Goal: Task Accomplishment & Management: Manage account settings

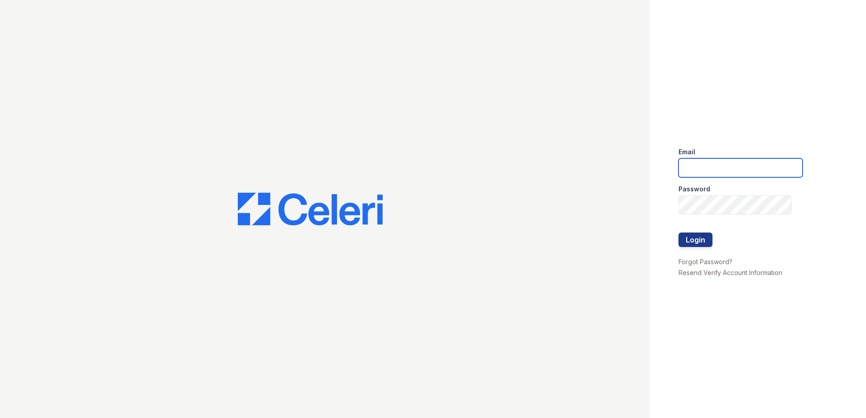
click at [753, 171] on input "email" at bounding box center [740, 167] width 124 height 19
type input "KHickman@trinity-pm.com"
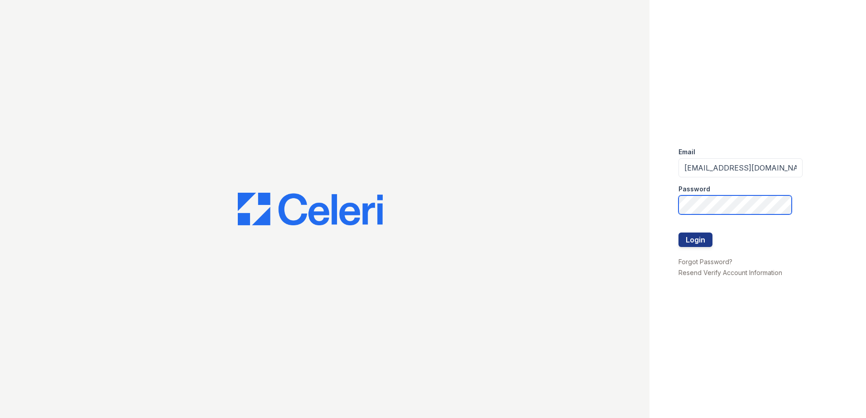
click at [678, 233] on button "Login" at bounding box center [695, 240] width 34 height 14
click at [691, 242] on button "Login" at bounding box center [695, 240] width 34 height 14
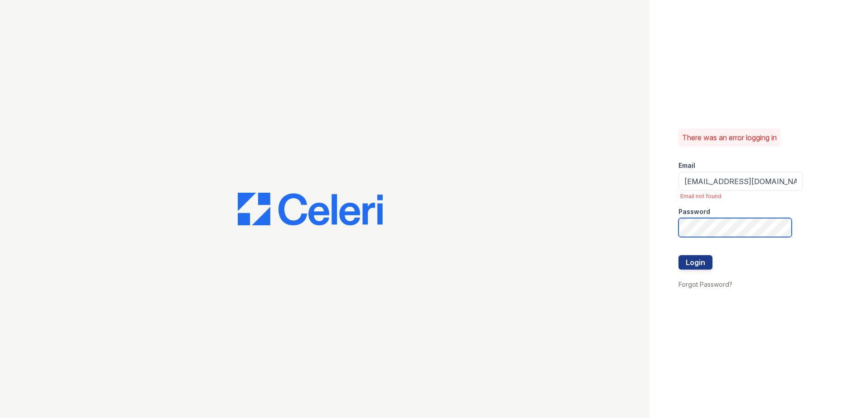
click at [678, 255] on button "Login" at bounding box center [695, 262] width 34 height 14
click at [708, 285] on link "Forgot Password?" at bounding box center [705, 285] width 54 height 8
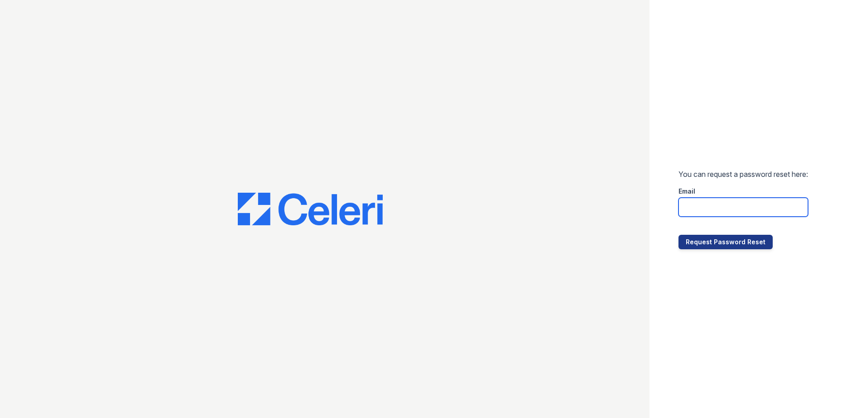
click at [714, 201] on input "email" at bounding box center [742, 207] width 129 height 19
type input "[EMAIL_ADDRESS][DOMAIN_NAME]"
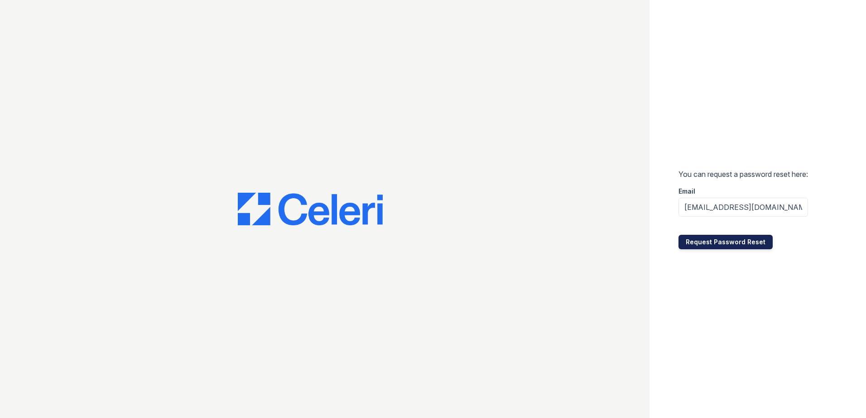
click at [748, 239] on button "Request Password Reset" at bounding box center [725, 242] width 94 height 14
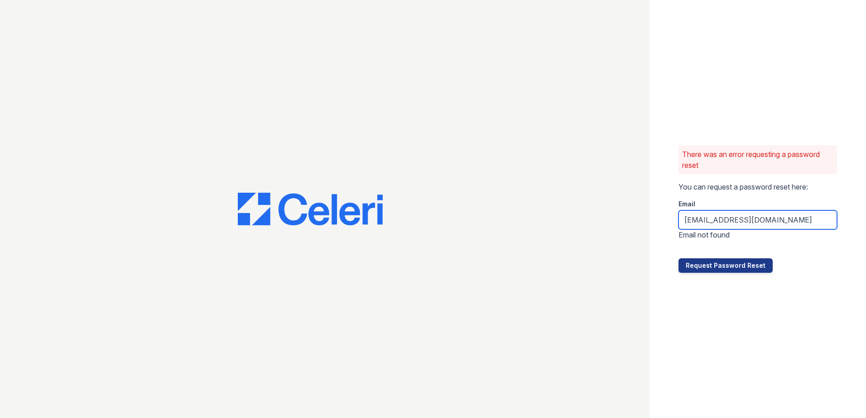
click at [715, 226] on input "[EMAIL_ADDRESS][DOMAIN_NAME]" at bounding box center [757, 220] width 158 height 19
click at [689, 226] on input "khickman@trinity-pm.com" at bounding box center [757, 220] width 158 height 19
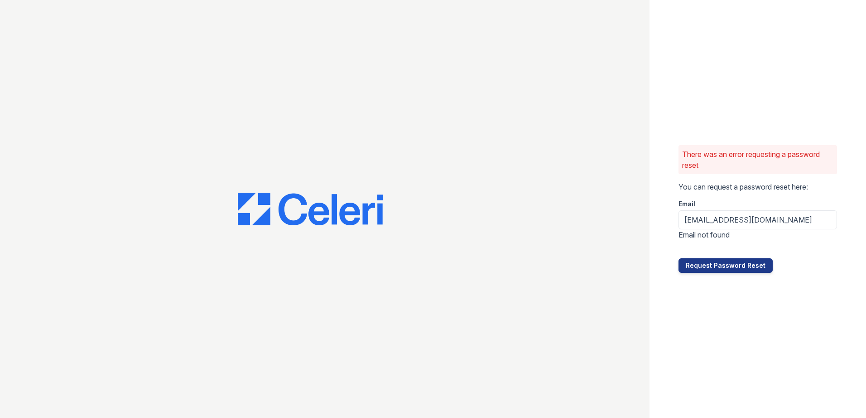
click at [692, 292] on div "There was an error requesting a password reset You can request a password reset…" at bounding box center [757, 209] width 216 height 418
click at [713, 268] on button "Request Password Reset" at bounding box center [725, 266] width 94 height 14
click at [707, 221] on input "[EMAIL_ADDRESS][DOMAIN_NAME]" at bounding box center [757, 220] width 158 height 19
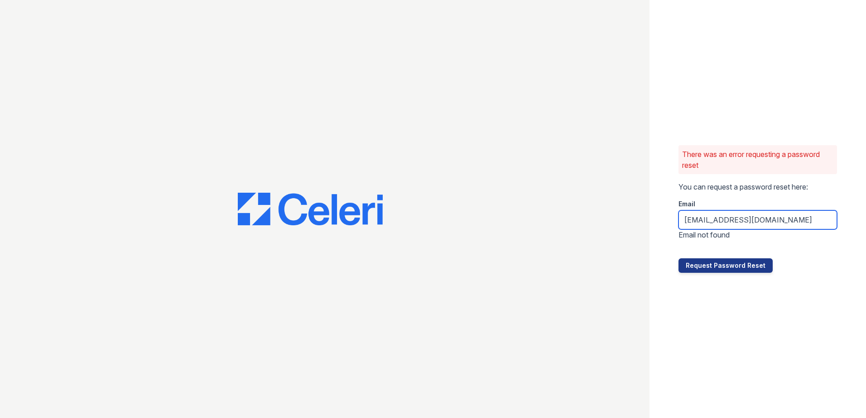
click at [707, 221] on input "[EMAIL_ADDRESS][DOMAIN_NAME]" at bounding box center [757, 220] width 158 height 19
